Goal: Obtain resource: Obtain resource

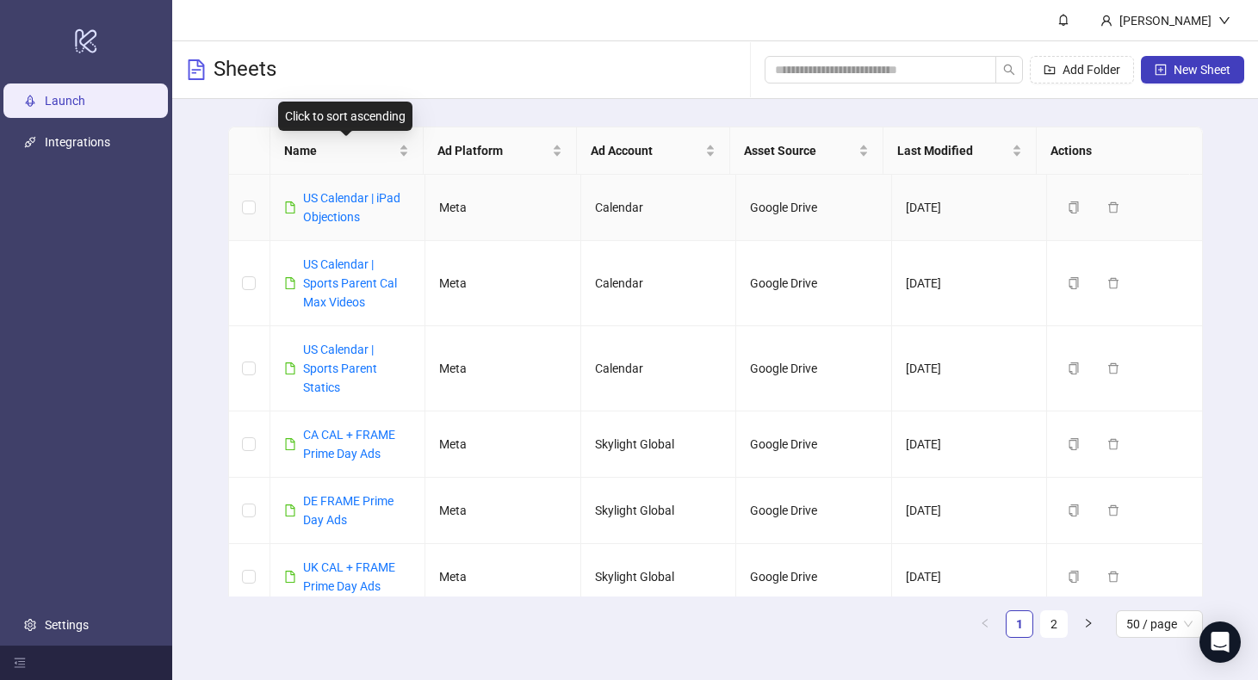
click at [331, 207] on div "US Calendar | iPad Objections" at bounding box center [357, 208] width 109 height 38
click at [330, 202] on link "US Calendar | iPad Objections" at bounding box center [351, 207] width 97 height 33
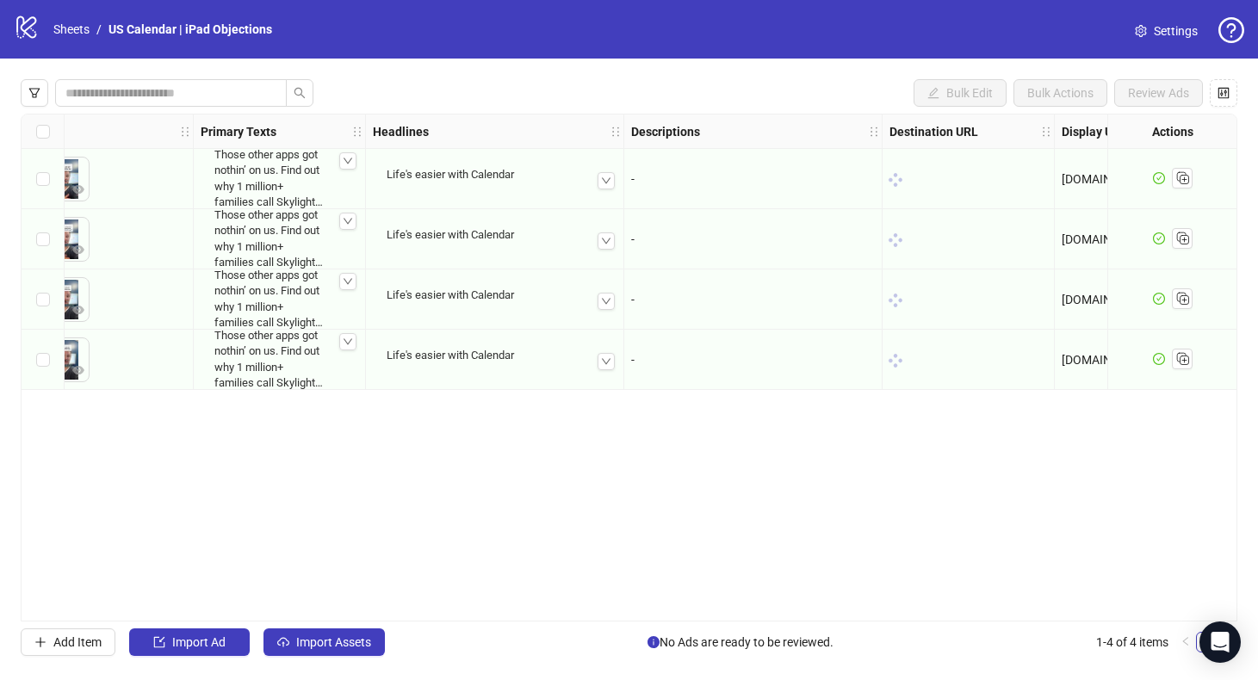
scroll to position [0, 831]
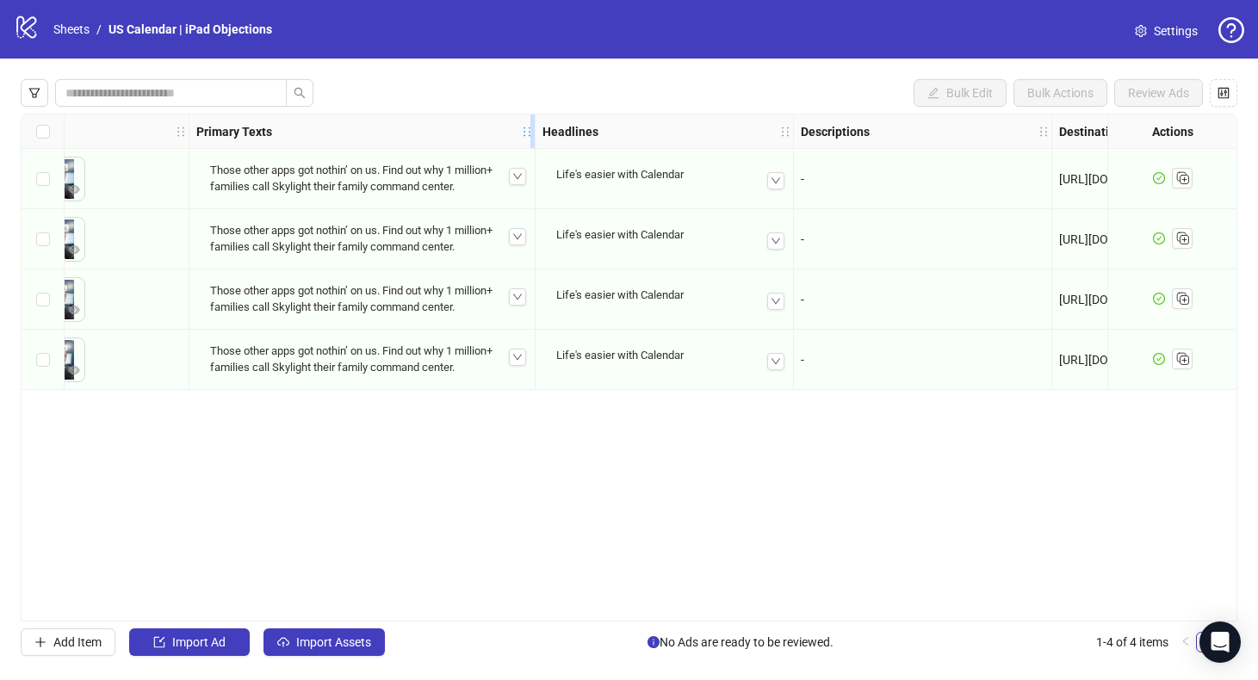
drag, startPoint x: 357, startPoint y: 129, endPoint x: 531, endPoint y: 130, distance: 174.0
click at [531, 130] on div "Resize Primary Texts column" at bounding box center [533, 132] width 4 height 34
drag, startPoint x: 253, startPoint y: 177, endPoint x: 217, endPoint y: 177, distance: 36.2
click at [207, 159] on div "Those other apps got nothin’ on us. Find out why 1 million+ families call Skyli…" at bounding box center [362, 178] width 318 height 45
copy div "Those other apps got nothin’ on us. Find out why 1 million+ families call Skyli…"
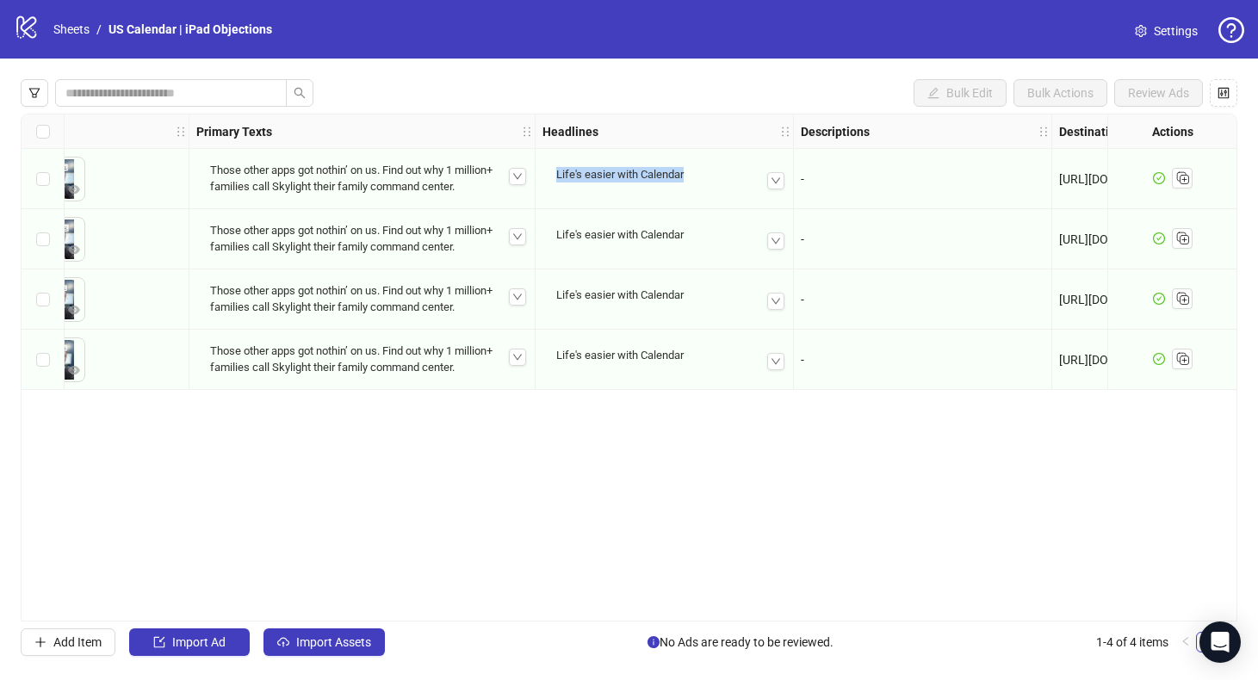
drag, startPoint x: 557, startPoint y: 177, endPoint x: 689, endPoint y: 176, distance: 131.8
click at [689, 176] on div "Life's easier with Calendar" at bounding box center [665, 174] width 230 height 29
copy div "Life's easier with Calendar"
